Goal: Task Accomplishment & Management: Use online tool/utility

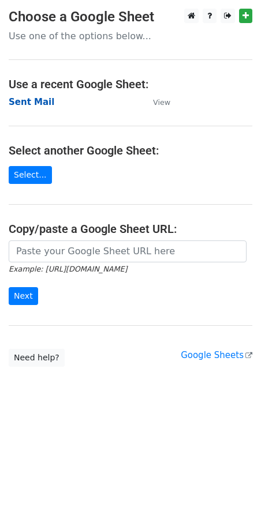
click at [25, 103] on strong "Sent Mail" at bounding box center [32, 102] width 46 height 10
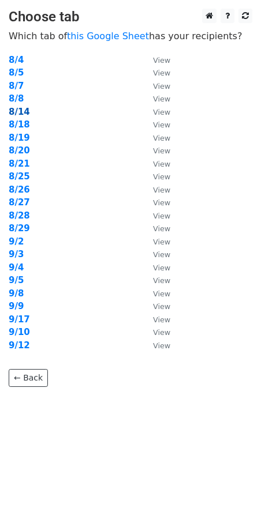
click at [21, 115] on strong "8/14" at bounding box center [19, 112] width 21 height 10
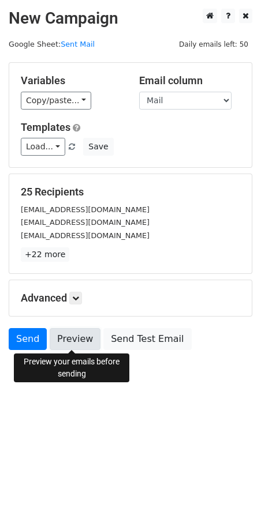
click at [61, 335] on link "Preview" at bounding box center [75, 339] width 51 height 22
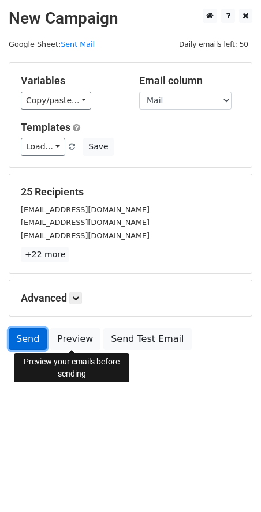
click at [22, 340] on link "Send" at bounding box center [28, 339] width 38 height 22
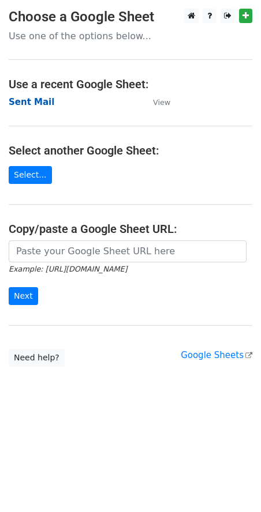
click at [28, 103] on strong "Sent Mail" at bounding box center [32, 102] width 46 height 10
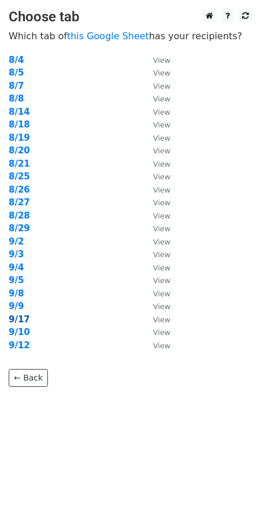
click at [23, 316] on strong "9/17" at bounding box center [19, 319] width 21 height 10
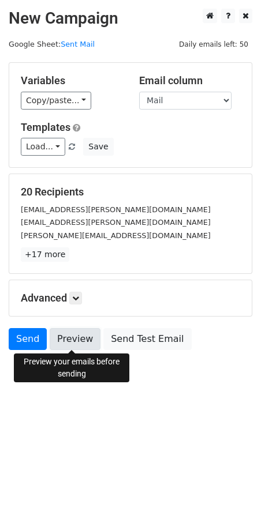
click at [87, 334] on link "Preview" at bounding box center [75, 339] width 51 height 22
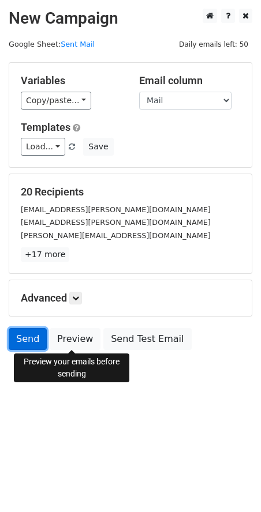
click at [20, 343] on link "Send" at bounding box center [28, 339] width 38 height 22
